Goal: Transaction & Acquisition: Book appointment/travel/reservation

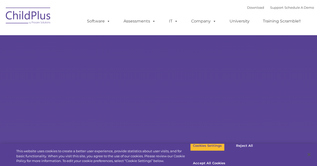
select select "MEDIUM"
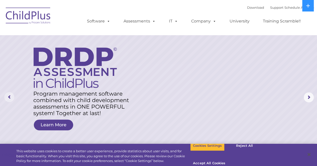
click at [9, 96] on rs-arrow at bounding box center [9, 97] width 10 height 10
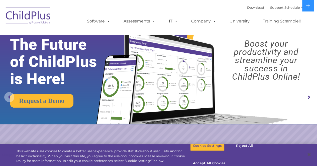
click at [9, 97] on rs-arrow at bounding box center [9, 97] width 10 height 10
click at [228, 159] on button "Accept All Cookies" at bounding box center [209, 164] width 38 height 11
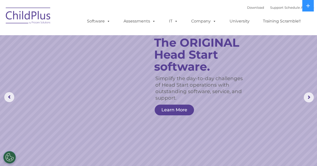
click at [26, 12] on img at bounding box center [28, 16] width 50 height 25
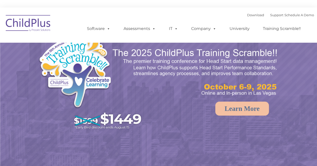
select select "MEDIUM"
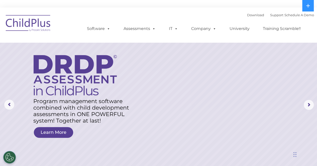
click at [54, 23] on div "Download Support | Schedule A Demo  MENU MENU Software ChildPlus: The original…" at bounding box center [158, 25] width 310 height 28
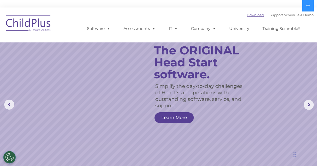
click at [247, 16] on link "Download" at bounding box center [255, 15] width 17 height 4
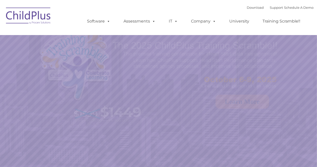
select select "MEDIUM"
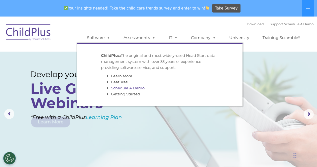
click at [116, 88] on link "Schedule A Demo" at bounding box center [128, 88] width 34 height 5
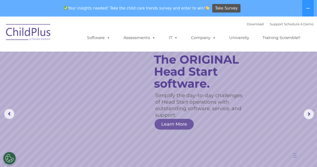
click at [26, 32] on img at bounding box center [29, 33] width 50 height 25
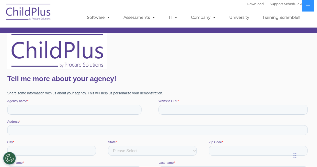
scroll to position [75, 0]
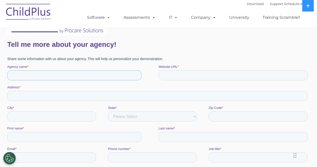
click at [24, 74] on input "Agency name *" at bounding box center [74, 75] width 134 height 10
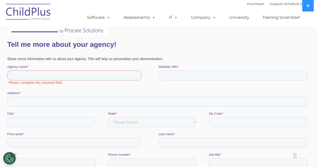
drag, startPoint x: 32, startPoint y: 83, endPoint x: 37, endPoint y: 84, distance: 5.1
click at [37, 84] on fieldset "Agency name * Please complete this required field. Website URL *" at bounding box center [158, 77] width 303 height 26
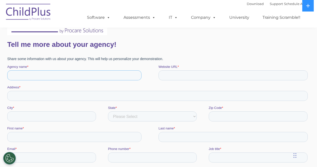
click at [30, 77] on input "Agency name *" at bounding box center [74, 75] width 134 height 10
click at [29, 77] on input "Agency name *" at bounding box center [74, 75] width 134 height 10
click at [29, 77] on input "Neighborhood House" at bounding box center [74, 75] width 134 height 10
click at [29, 77] on input "E House" at bounding box center [74, 75] width 134 height 10
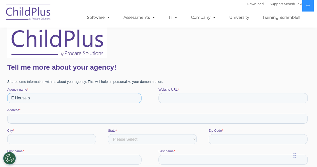
scroll to position [50, 0]
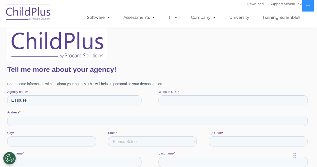
click at [30, 95] on div "Agency name * E House" at bounding box center [82, 97] width 151 height 16
click at [28, 100] on input "E House" at bounding box center [74, 100] width 134 height 10
type input "E"
type input "Neighborhood House Early Learning Center"
click at [23, 120] on input "Address *" at bounding box center [157, 121] width 301 height 10
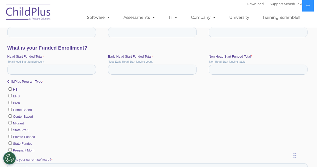
scroll to position [0, 0]
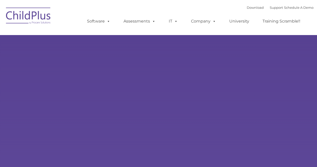
type input ""
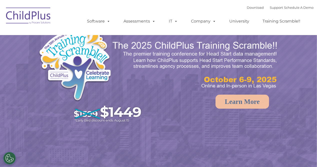
select select "MEDIUM"
